Goal: Transaction & Acquisition: Purchase product/service

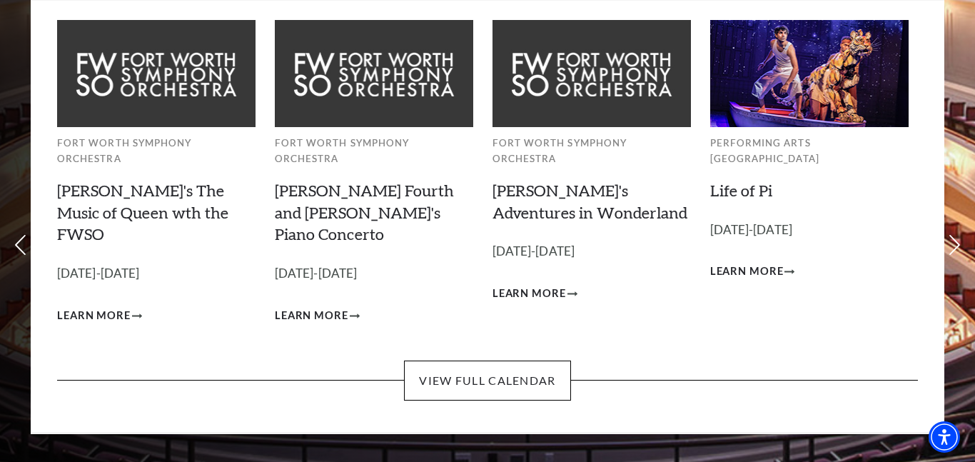
scroll to position [115, 0]
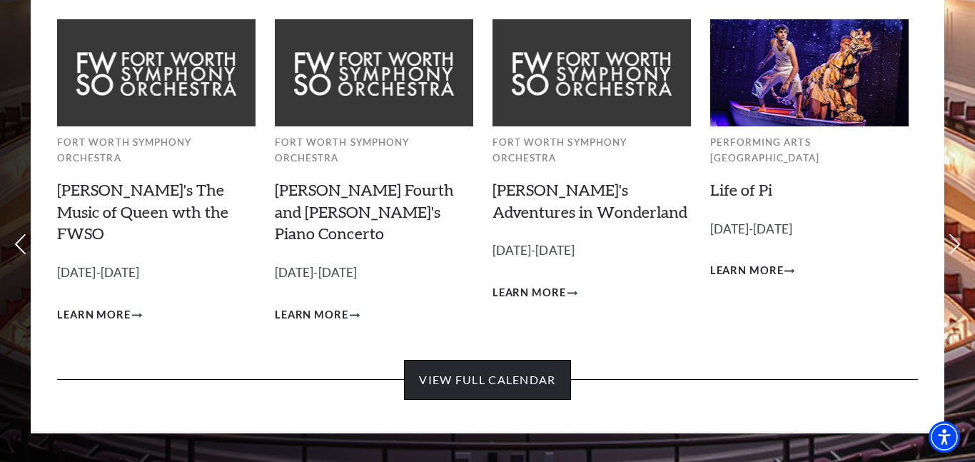
click at [531, 360] on link "View Full Calendar" at bounding box center [487, 380] width 166 height 40
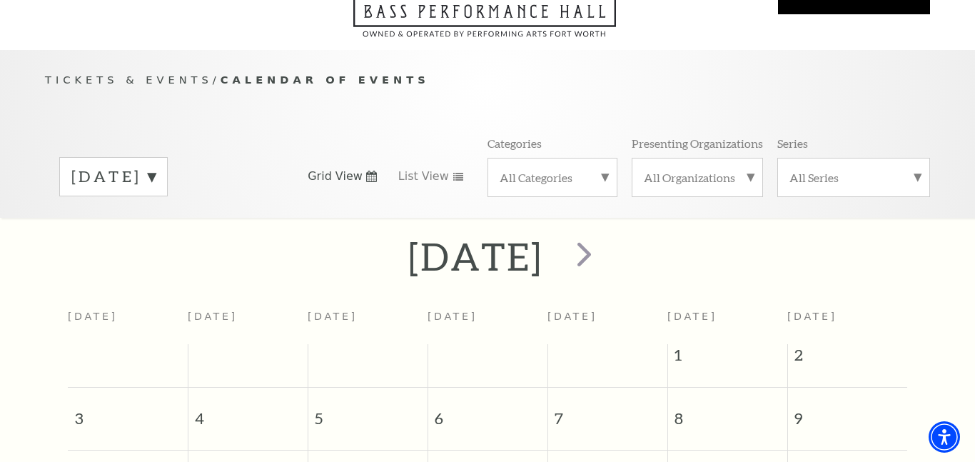
scroll to position [96, 0]
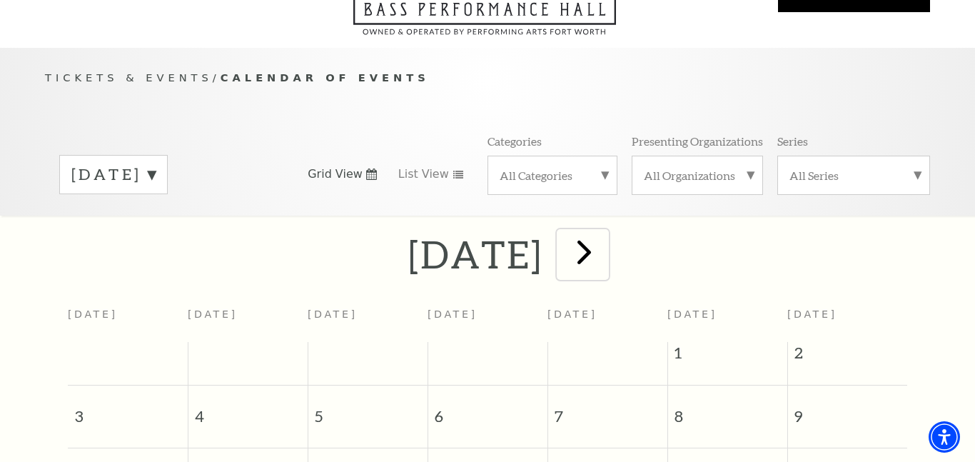
click at [605, 239] on span "next" at bounding box center [584, 251] width 41 height 41
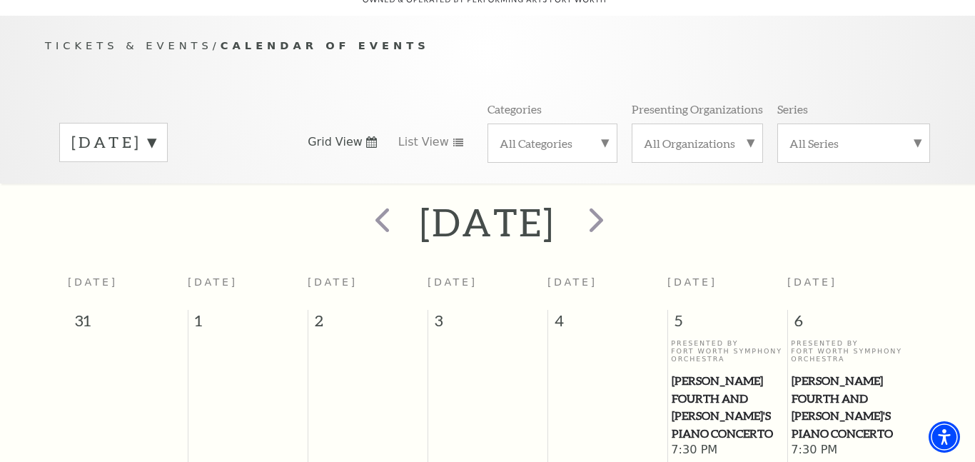
scroll to position [223, 0]
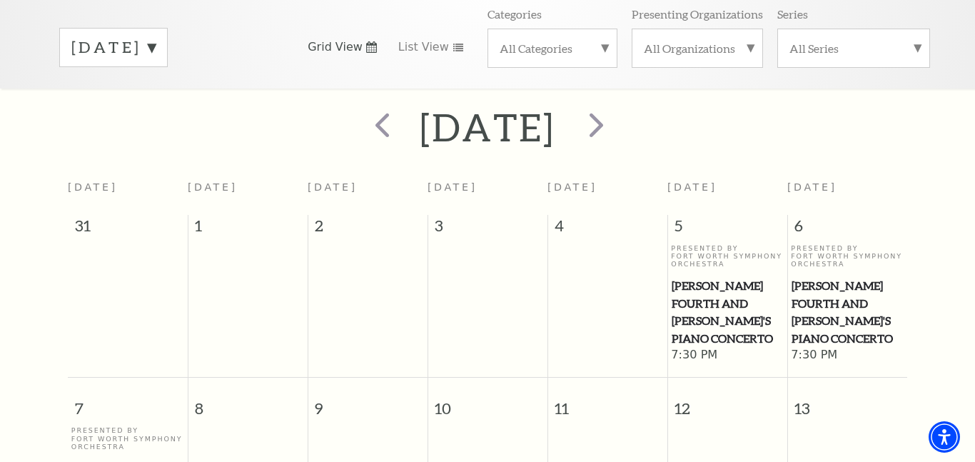
click at [585, 283] on td at bounding box center [607, 303] width 120 height 119
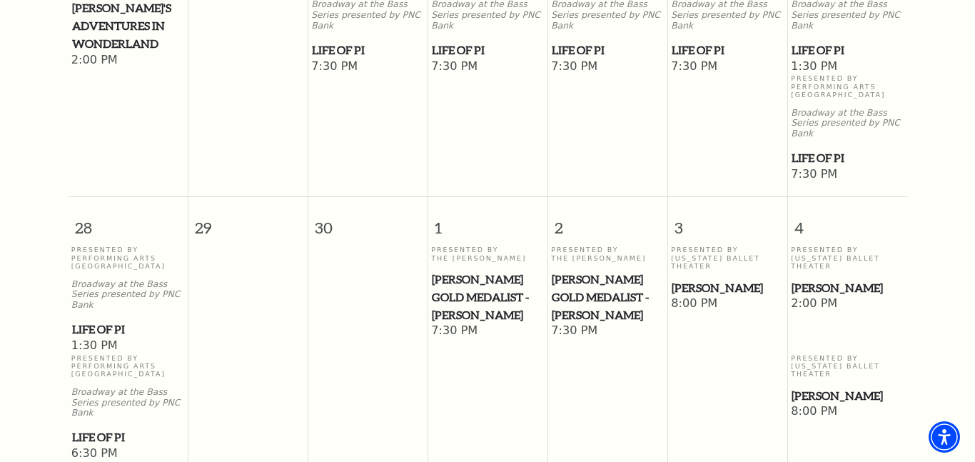
scroll to position [1106, 0]
click at [723, 278] on span "[PERSON_NAME]" at bounding box center [727, 287] width 111 height 18
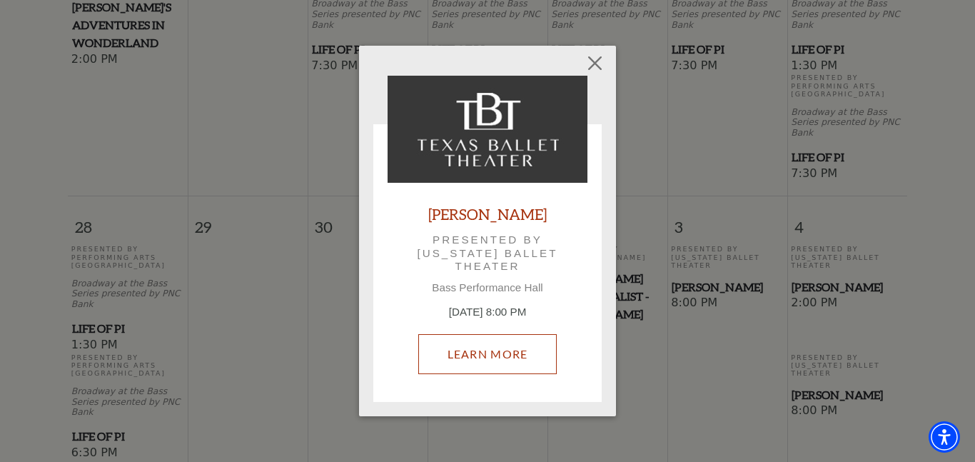
click at [523, 353] on link "Learn More" at bounding box center [487, 354] width 139 height 40
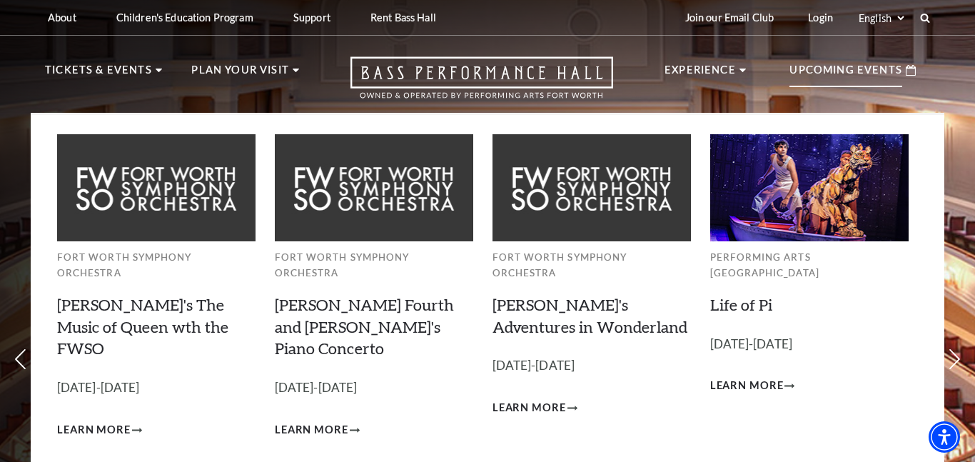
click at [837, 64] on p "Upcoming Events" at bounding box center [845, 74] width 113 height 26
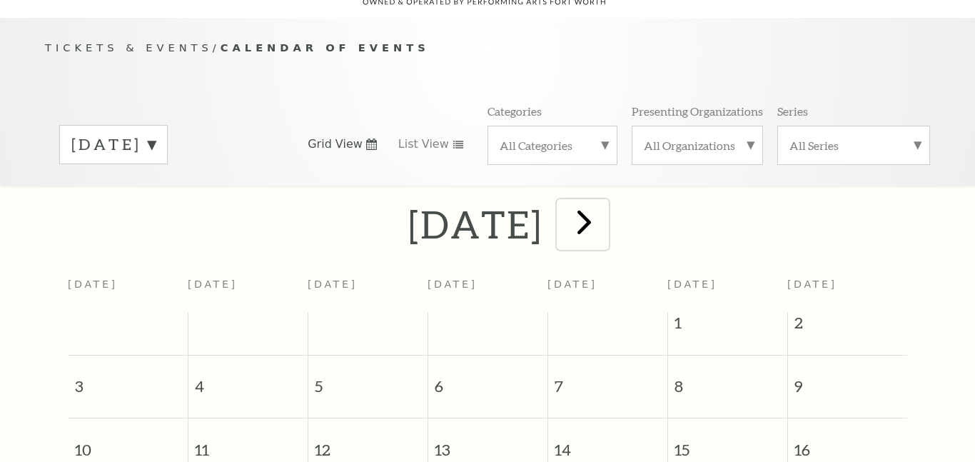
click at [605, 214] on span "next" at bounding box center [584, 221] width 41 height 41
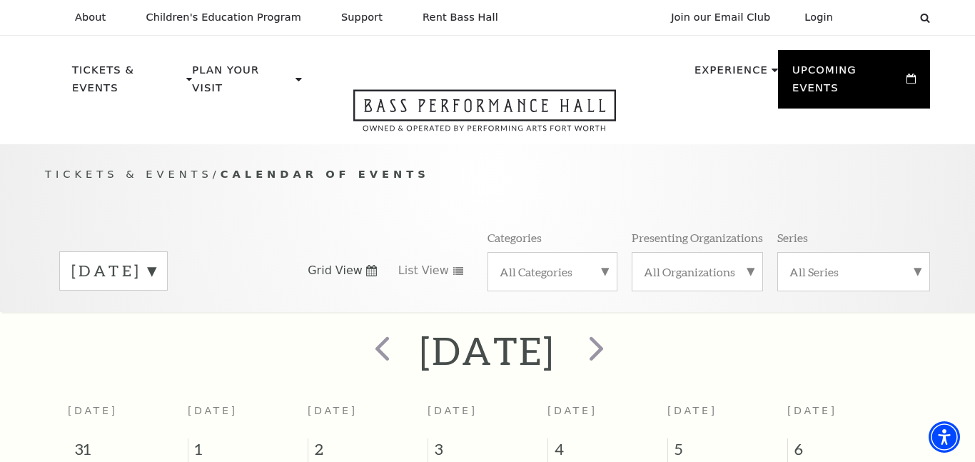
click at [635, 325] on div at bounding box center [594, 350] width 79 height 51
click at [621, 325] on button "next" at bounding box center [595, 350] width 52 height 51
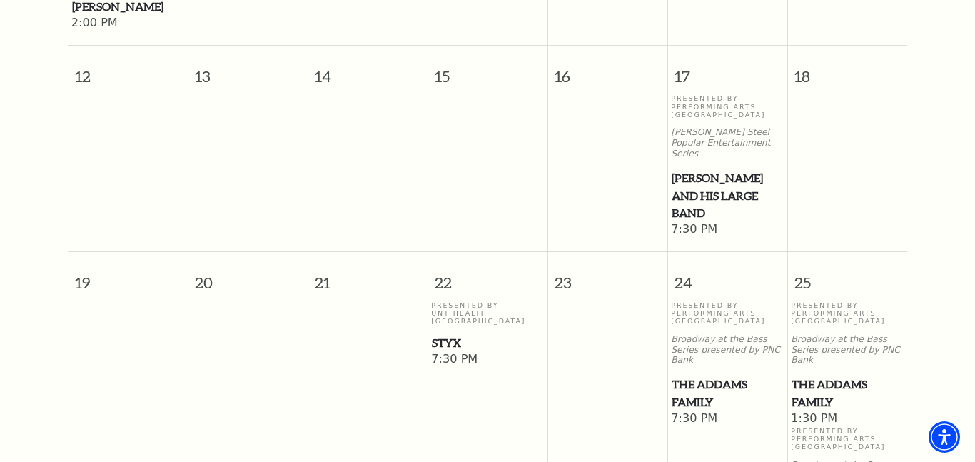
scroll to position [849, 0]
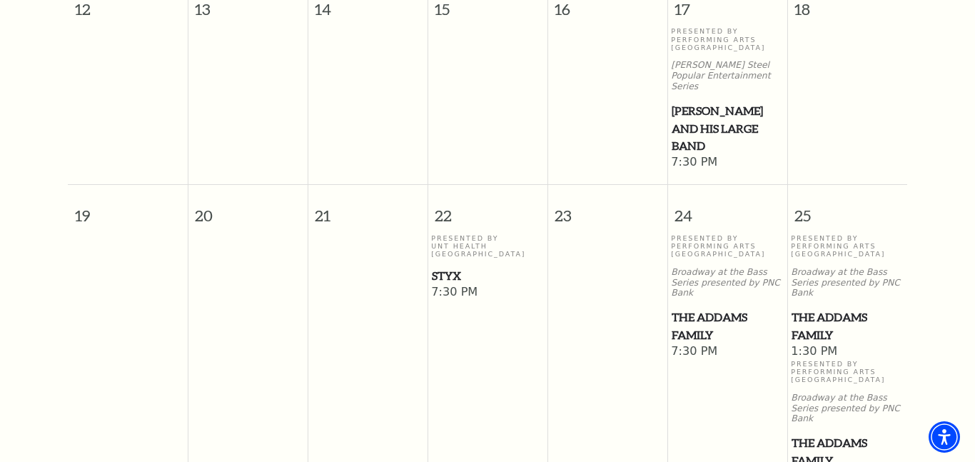
click at [692, 308] on span "The Addams Family" at bounding box center [727, 325] width 111 height 35
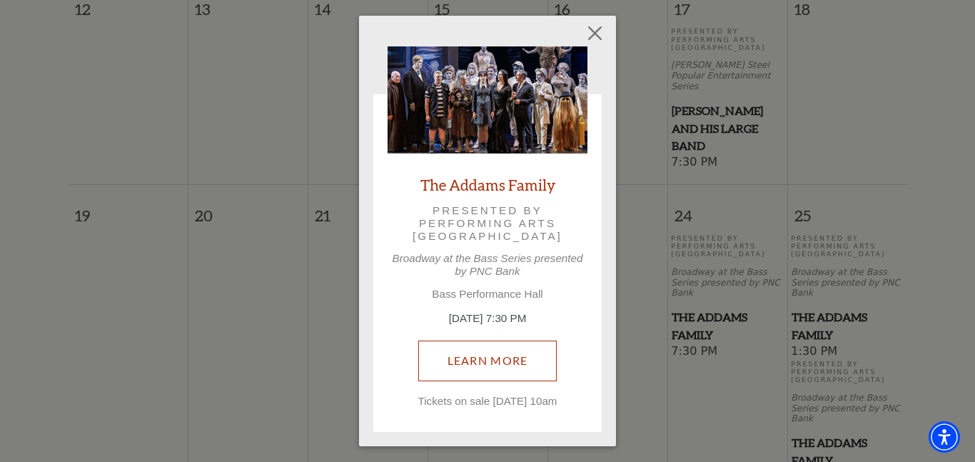
click at [521, 355] on link "Learn More" at bounding box center [487, 360] width 139 height 40
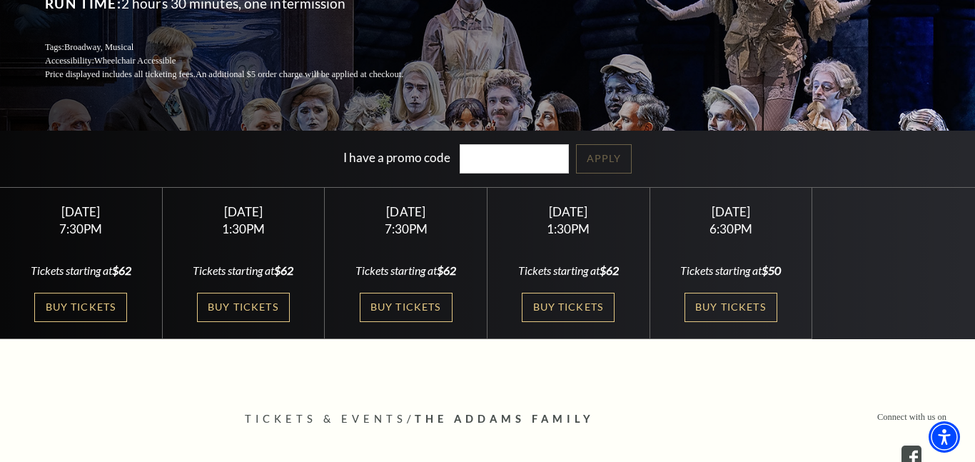
scroll to position [232, 0]
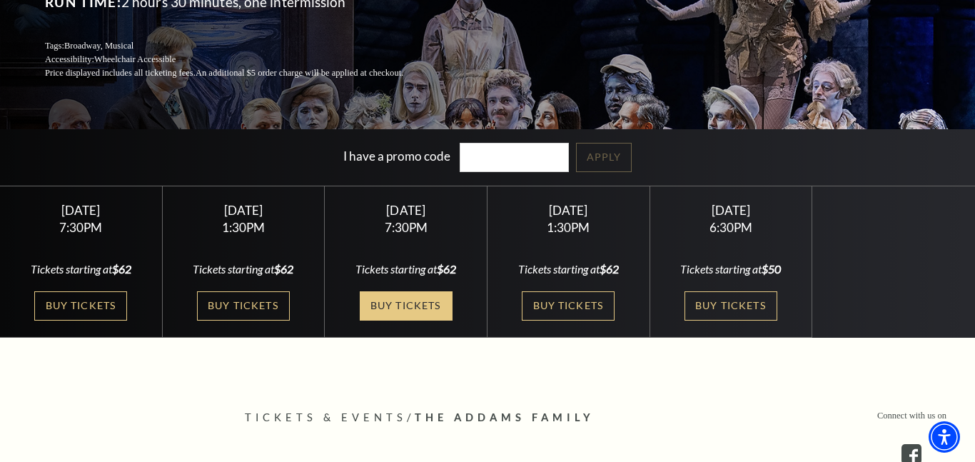
click at [427, 308] on link "Buy Tickets" at bounding box center [406, 305] width 93 height 29
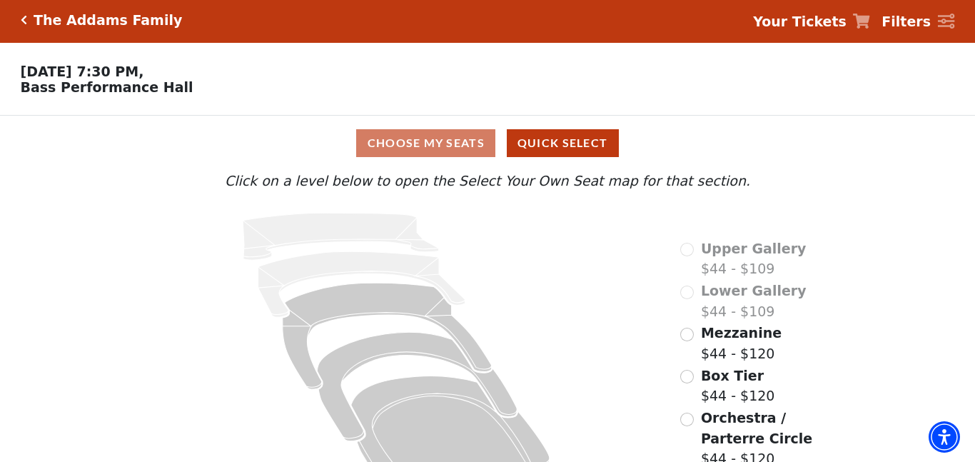
scroll to position [47, 0]
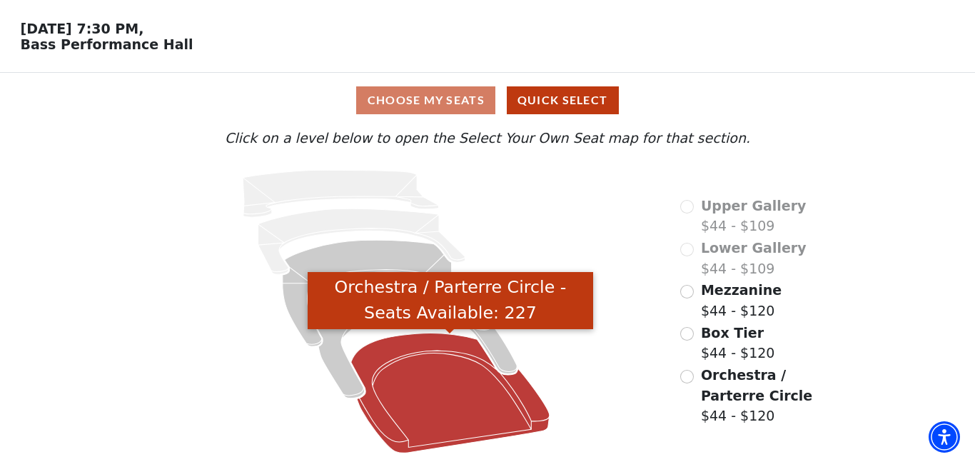
click at [475, 405] on icon "Orchestra / Parterre Circle - Seats Available: 227" at bounding box center [450, 393] width 198 height 120
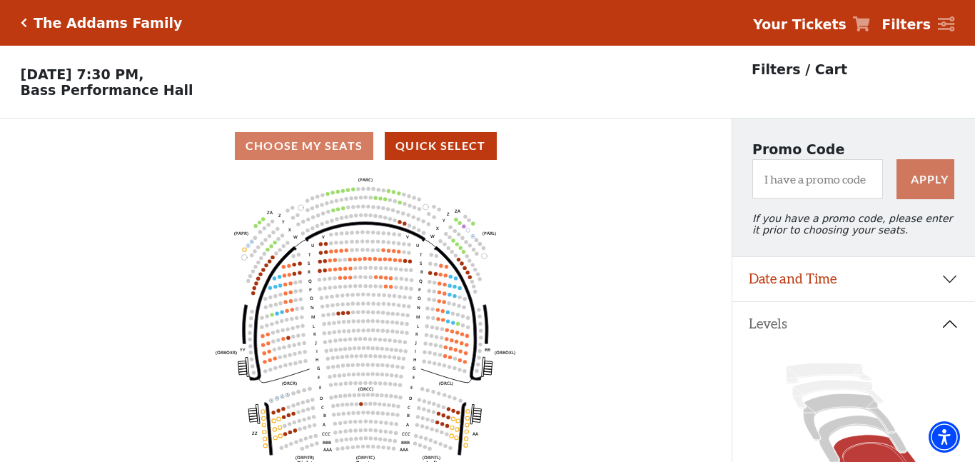
scroll to position [66, 0]
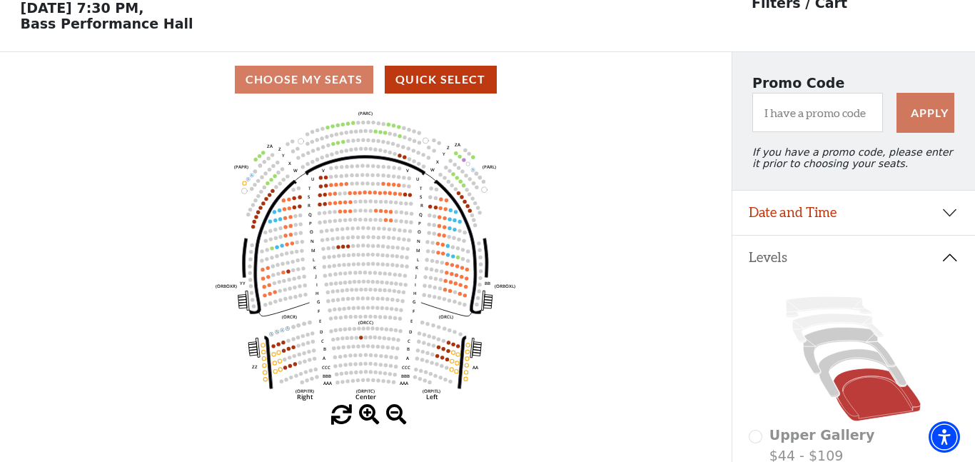
click at [360, 338] on circle at bounding box center [361, 337] width 4 height 4
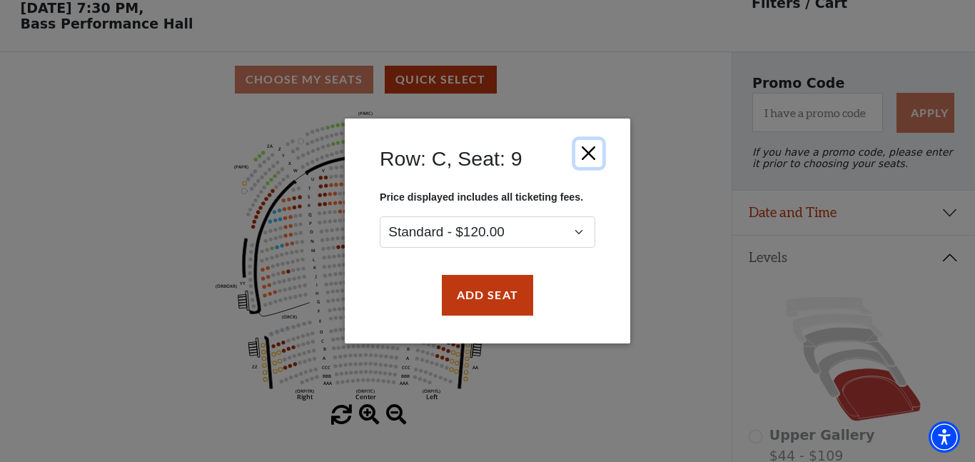
click at [592, 153] on button "Close" at bounding box center [588, 153] width 27 height 27
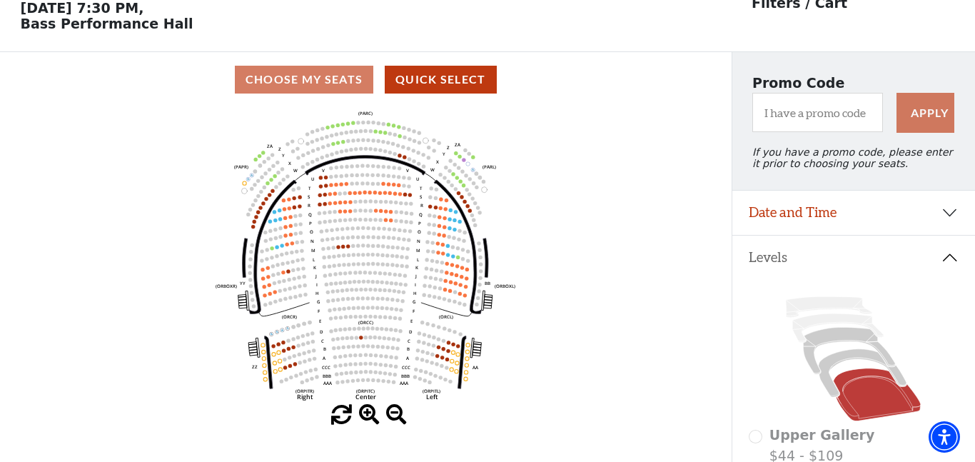
click at [445, 350] on use "Seat Selected" at bounding box center [444, 348] width 4 height 4
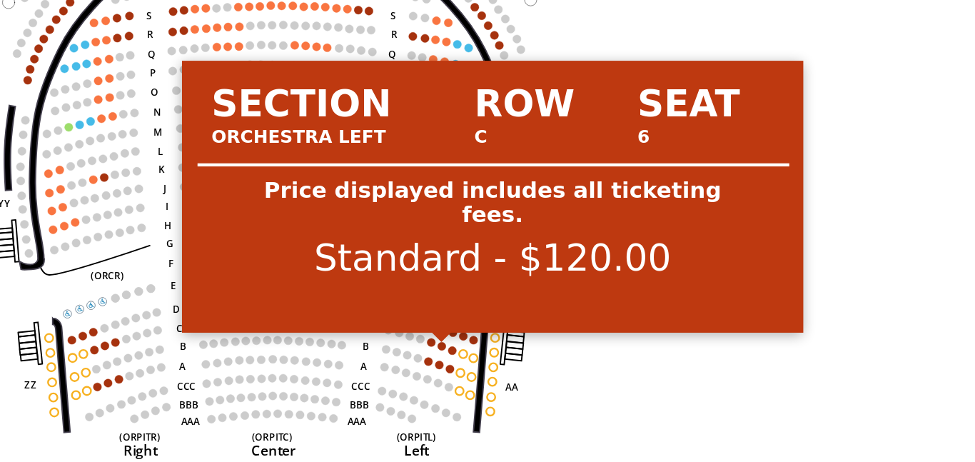
click at [443, 350] on circle at bounding box center [444, 349] width 4 height 4
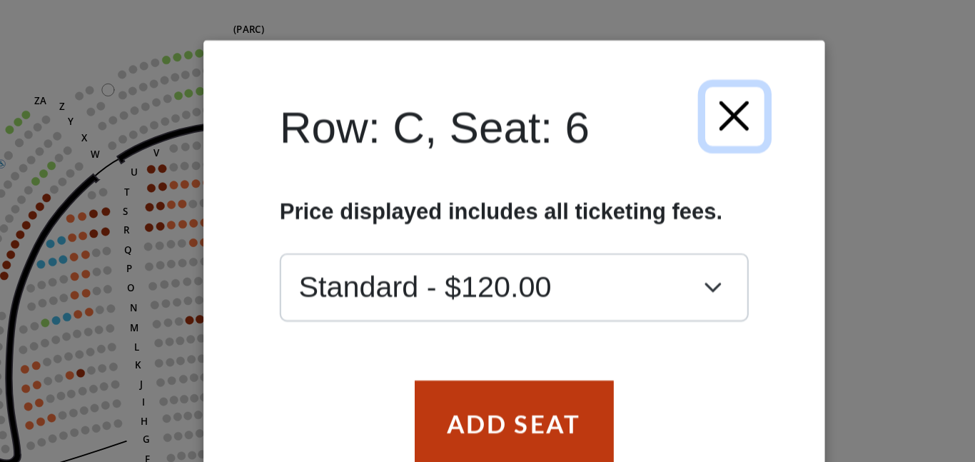
click at [594, 152] on button "Close" at bounding box center [588, 153] width 27 height 27
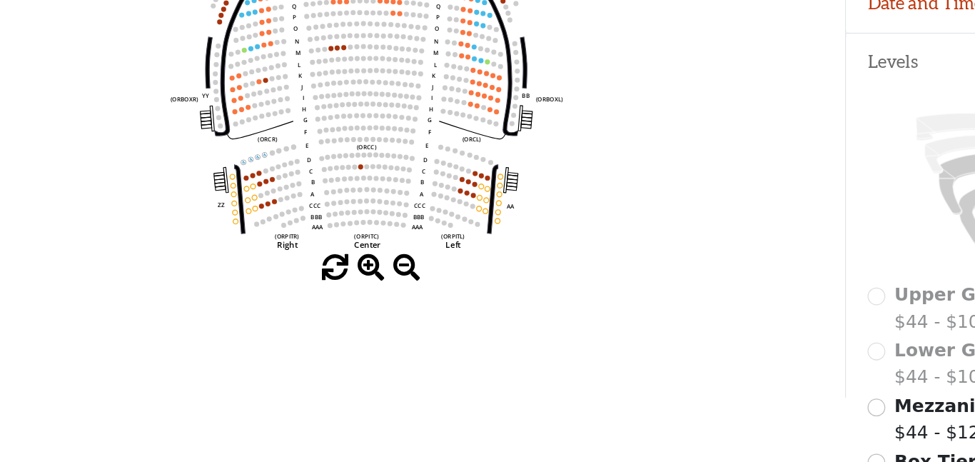
scroll to position [198, 0]
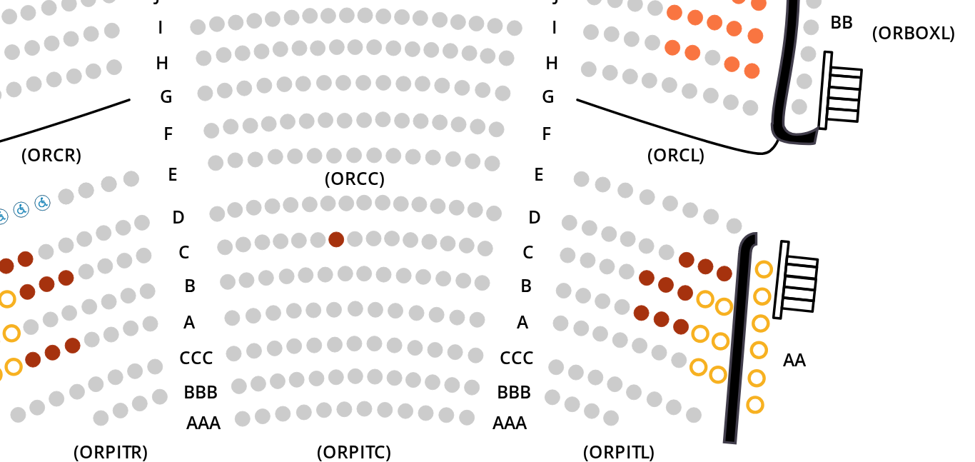
click at [361, 208] on circle at bounding box center [361, 206] width 4 height 4
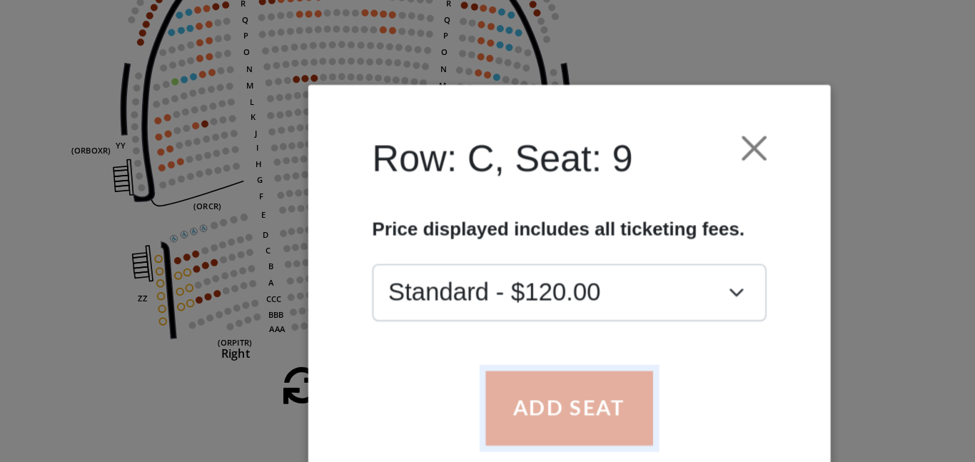
click at [462, 311] on button "Add Seat" at bounding box center [487, 296] width 91 height 40
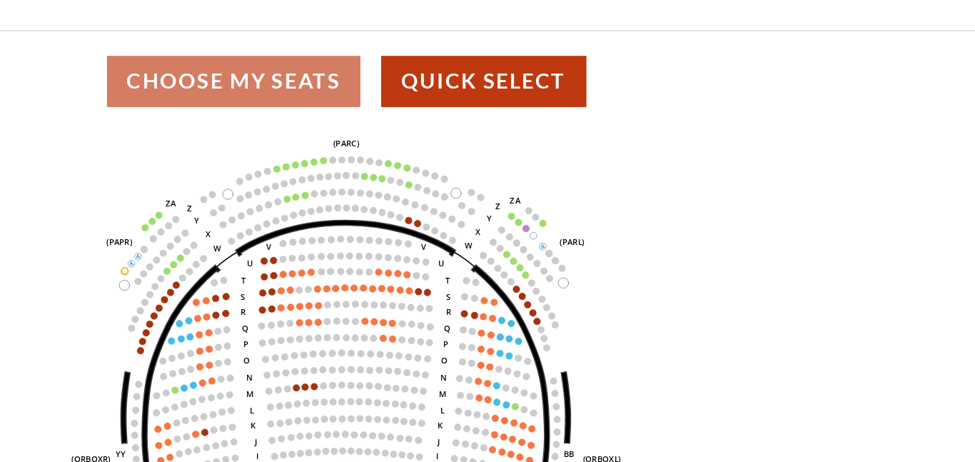
scroll to position [31, 0]
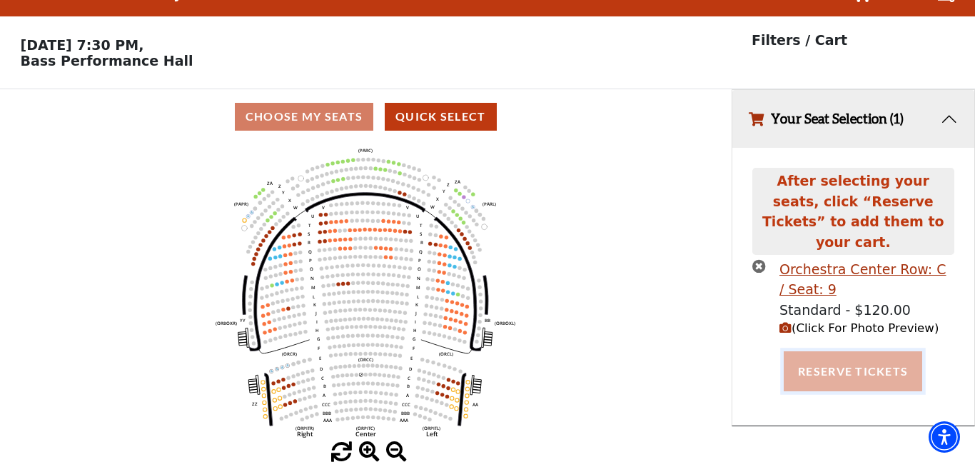
click at [859, 355] on button "Reserve Tickets" at bounding box center [853, 371] width 138 height 40
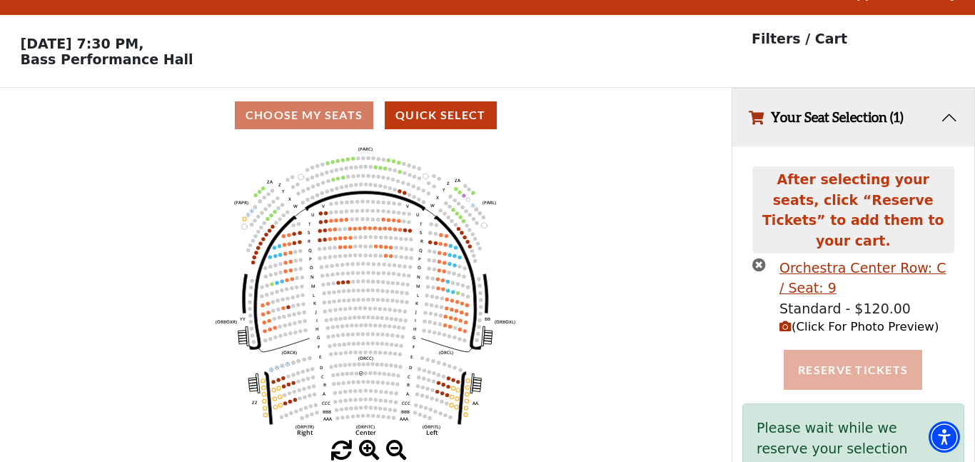
scroll to position [57, 0]
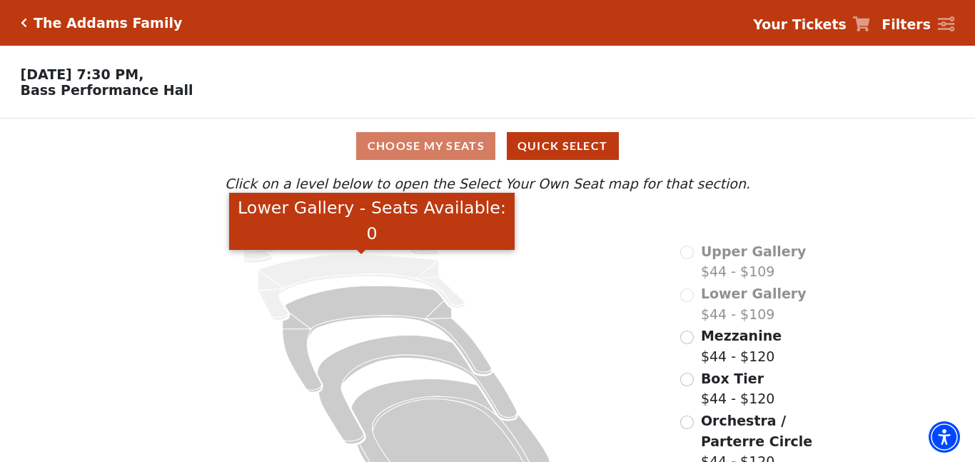
scroll to position [47, 0]
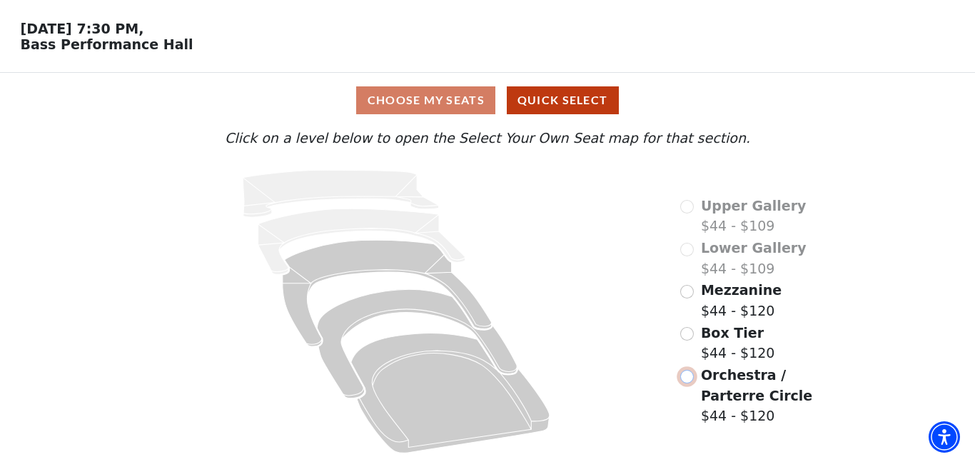
click at [687, 380] on input "Orchestra / Parterre Circle$44 - $120\a" at bounding box center [687, 377] width 14 height 14
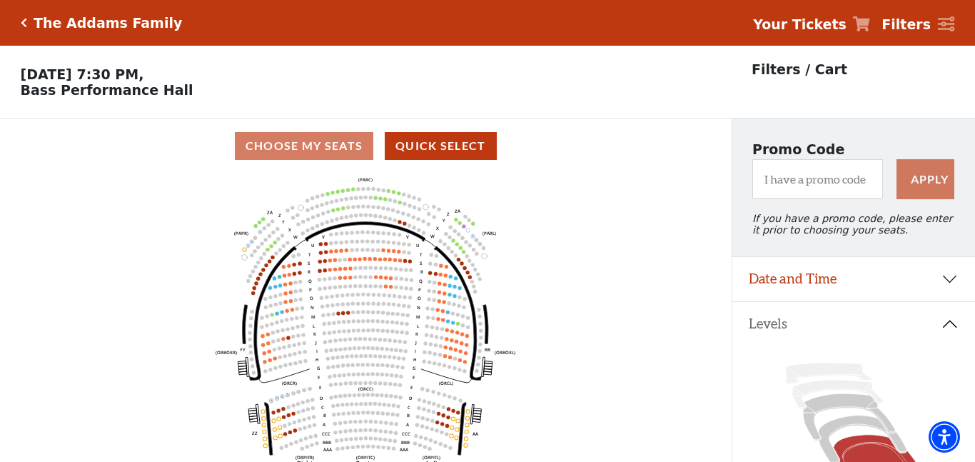
scroll to position [66, 0]
